Goal: Information Seeking & Learning: Understand process/instructions

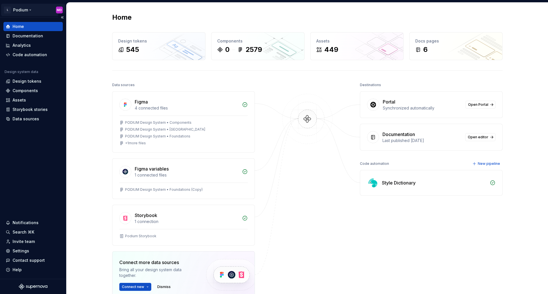
click at [27, 10] on html "L Podium MD Home Documentation Analytics Code automation Design system data Des…" at bounding box center [274, 147] width 548 height 294
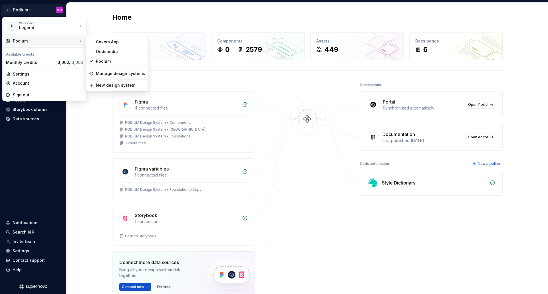
click at [275, 246] on html "L Podium MD Home Documentation Analytics Code automation Design system data Des…" at bounding box center [274, 147] width 548 height 294
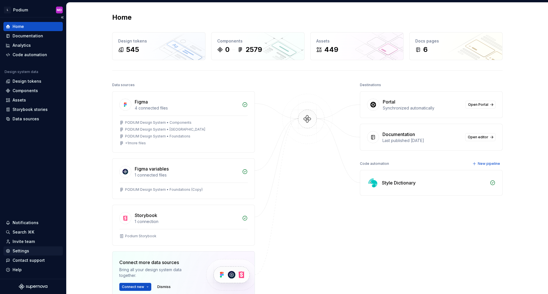
click at [22, 250] on div "Settings" at bounding box center [21, 251] width 17 height 6
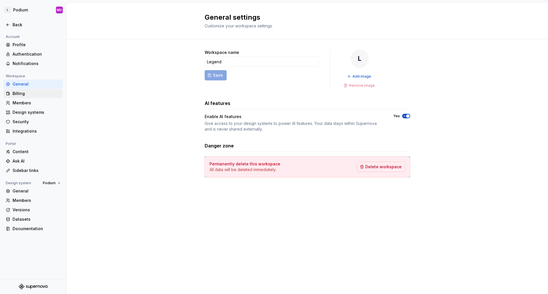
click at [13, 97] on div "Billing" at bounding box center [32, 93] width 59 height 9
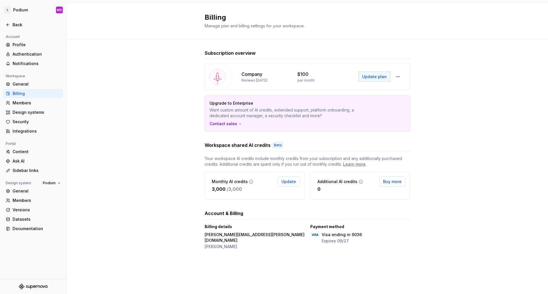
click at [385, 80] on button "Update plan" at bounding box center [375, 77] width 32 height 10
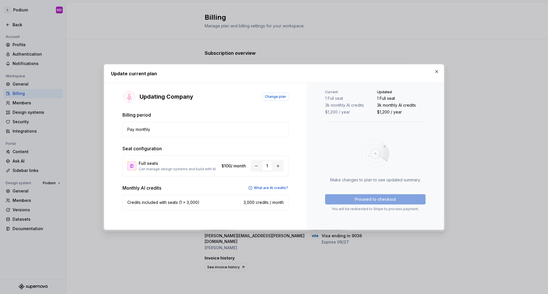
click at [273, 93] on div "Updating Company Change plan" at bounding box center [206, 97] width 166 height 14
click at [271, 96] on span "Change plan" at bounding box center [275, 97] width 21 height 5
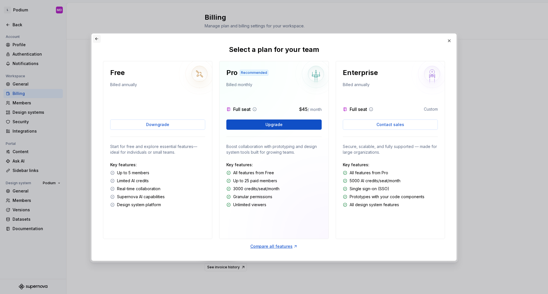
click at [94, 38] on button "button" at bounding box center [97, 39] width 8 height 8
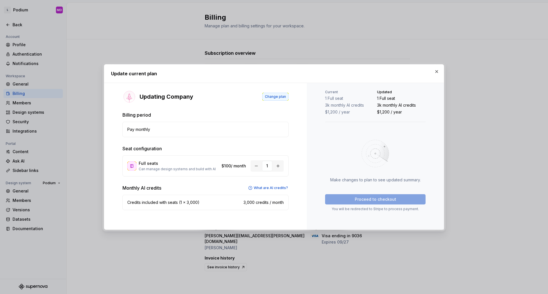
click at [273, 99] on button "Change plan" at bounding box center [275, 97] width 26 height 8
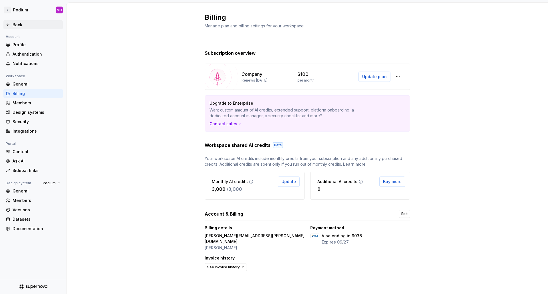
click at [16, 26] on div "Back" at bounding box center [37, 25] width 48 height 6
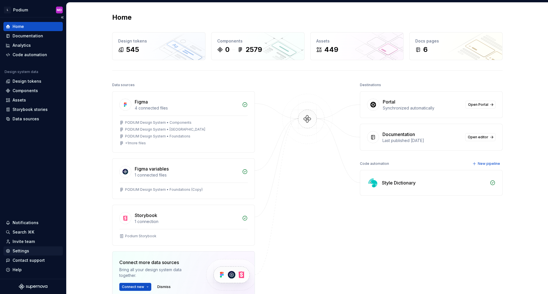
click at [25, 249] on div "Settings" at bounding box center [21, 251] width 17 height 6
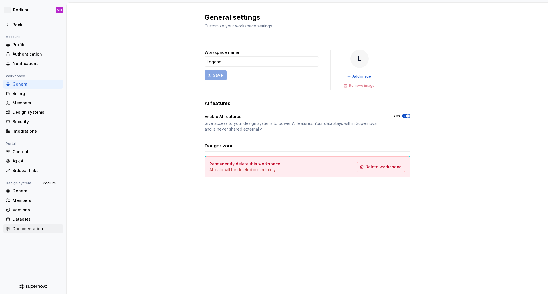
click at [23, 229] on div "Documentation" at bounding box center [37, 229] width 48 height 6
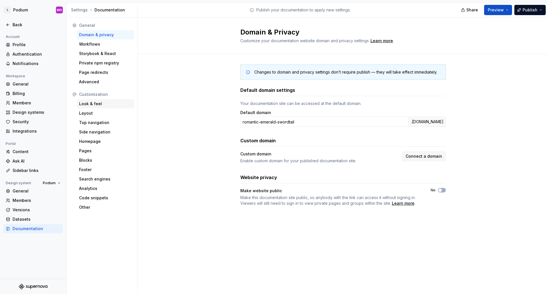
click at [95, 105] on div "Look & feel" at bounding box center [105, 104] width 53 height 6
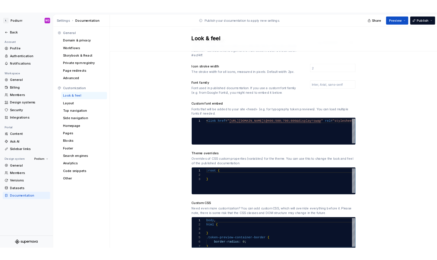
scroll to position [172, 0]
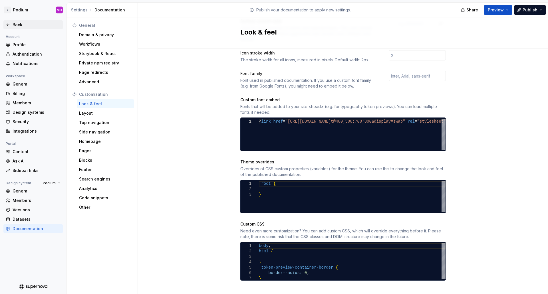
click at [17, 22] on div "Back" at bounding box center [37, 25] width 48 height 6
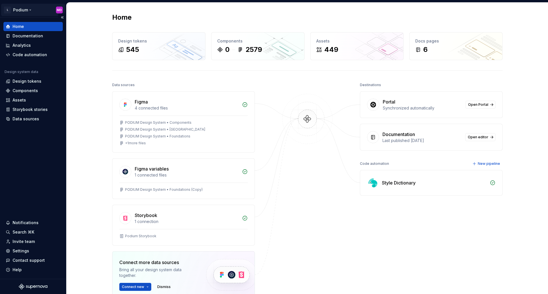
click at [29, 9] on html "L Podium MD Home Documentation Analytics Code automation Design system data Des…" at bounding box center [274, 147] width 548 height 294
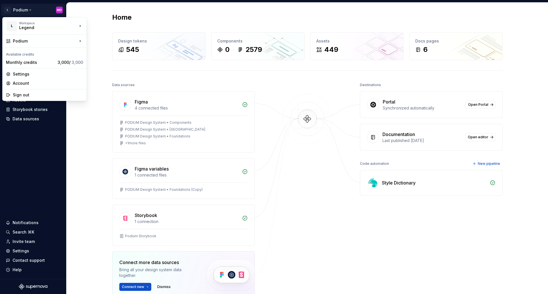
click at [97, 168] on html "L Podium MD Home Documentation Analytics Code automation Design system data Des…" at bounding box center [274, 147] width 548 height 294
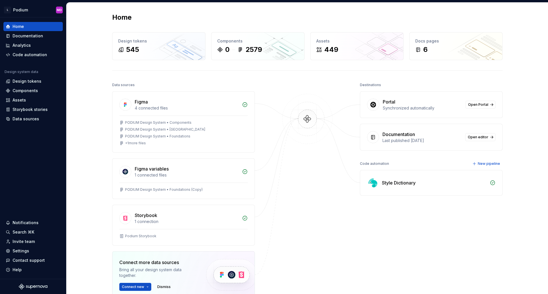
click at [355, 253] on div "Data sources Figma 4 connected files PODIUM Design System • Components PODIUM D…" at bounding box center [307, 215] width 391 height 269
